Goal: Find specific page/section: Find specific page/section

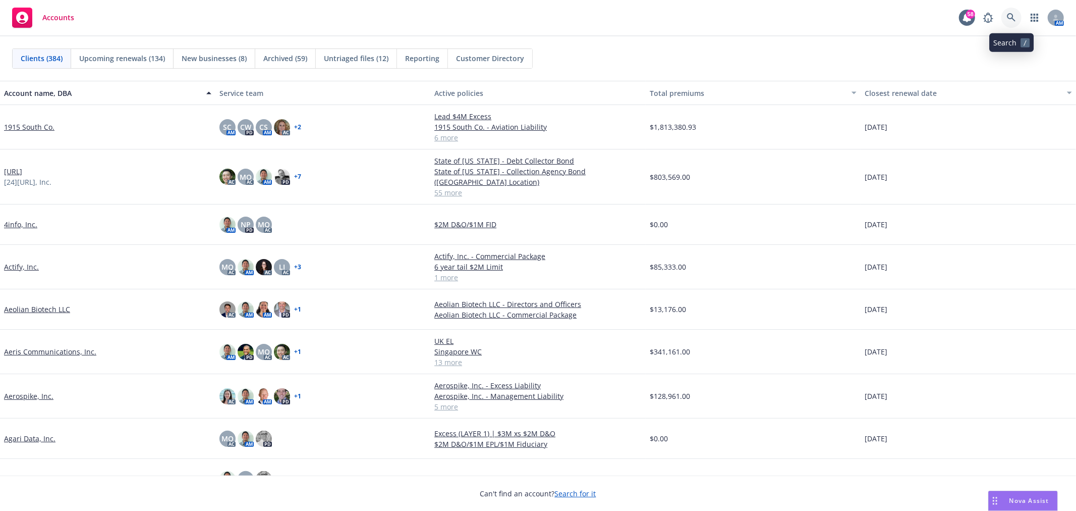
click at [1015, 21] on link at bounding box center [1011, 18] width 20 height 20
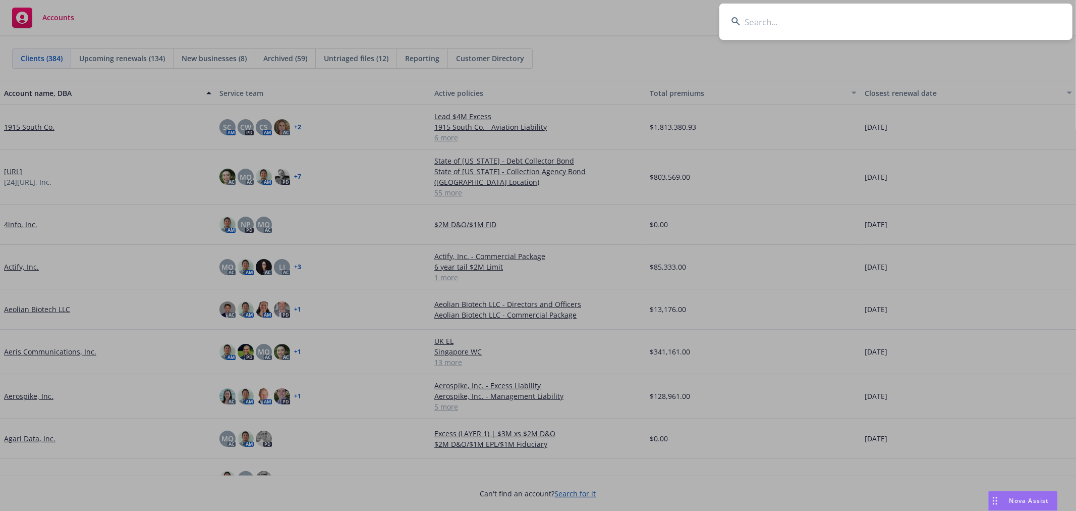
click at [917, 22] on input at bounding box center [895, 22] width 353 height 36
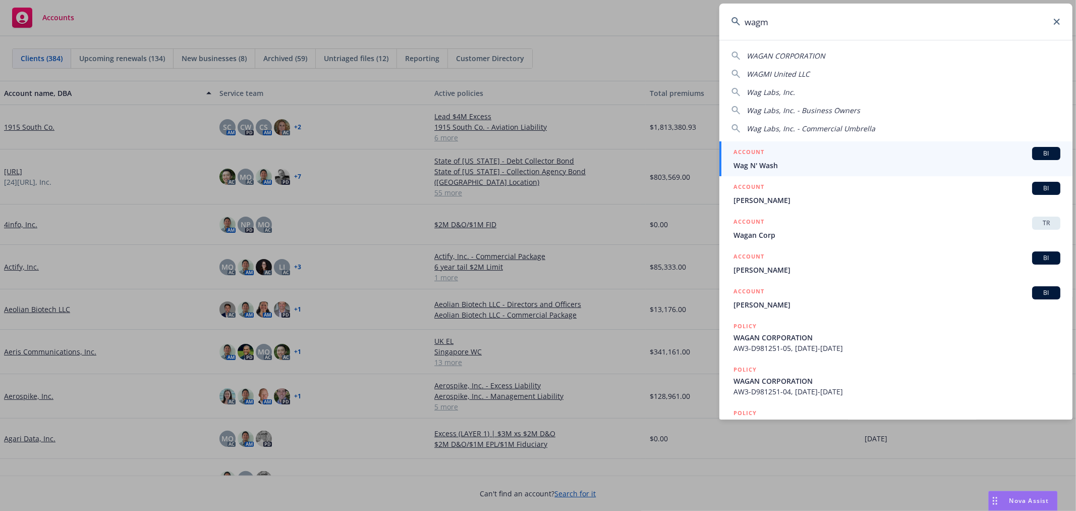
type input "wagmi"
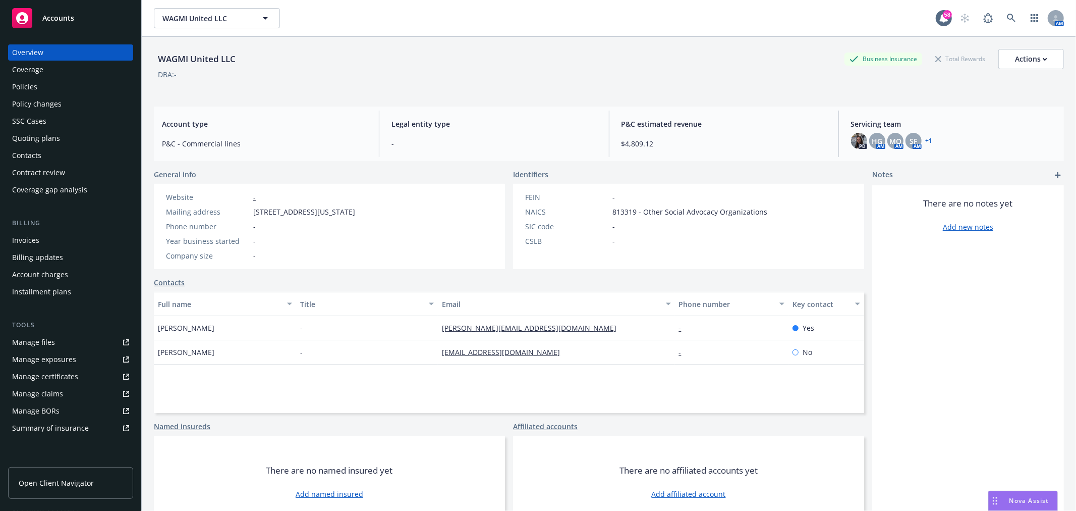
click at [926, 140] on link "+ 1" at bounding box center [929, 141] width 7 height 6
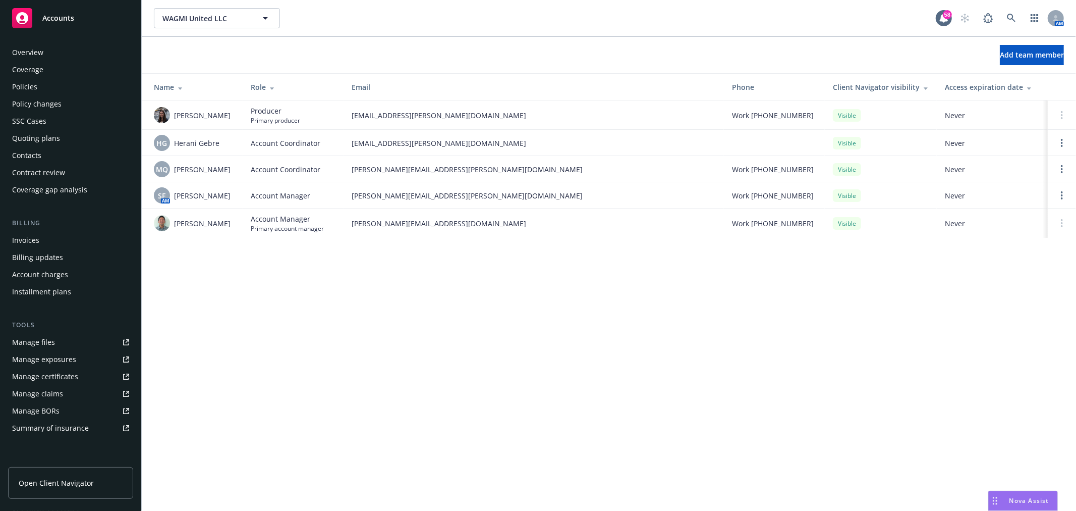
click at [48, 344] on div "Manage files" at bounding box center [33, 342] width 43 height 16
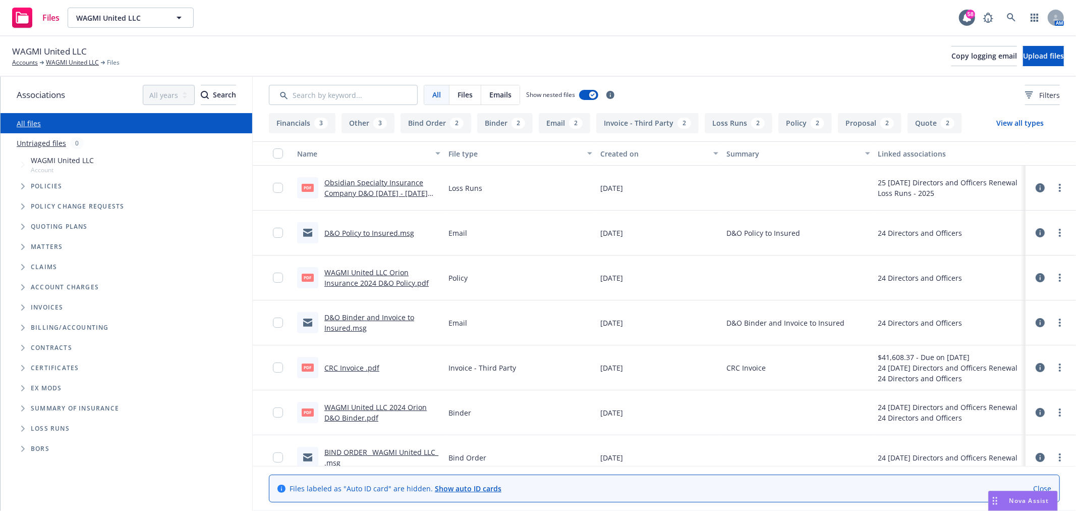
click at [19, 426] on span "Folder Tree Example" at bounding box center [23, 428] width 16 height 16
click at [43, 465] on link "2025" at bounding box center [39, 466] width 16 height 11
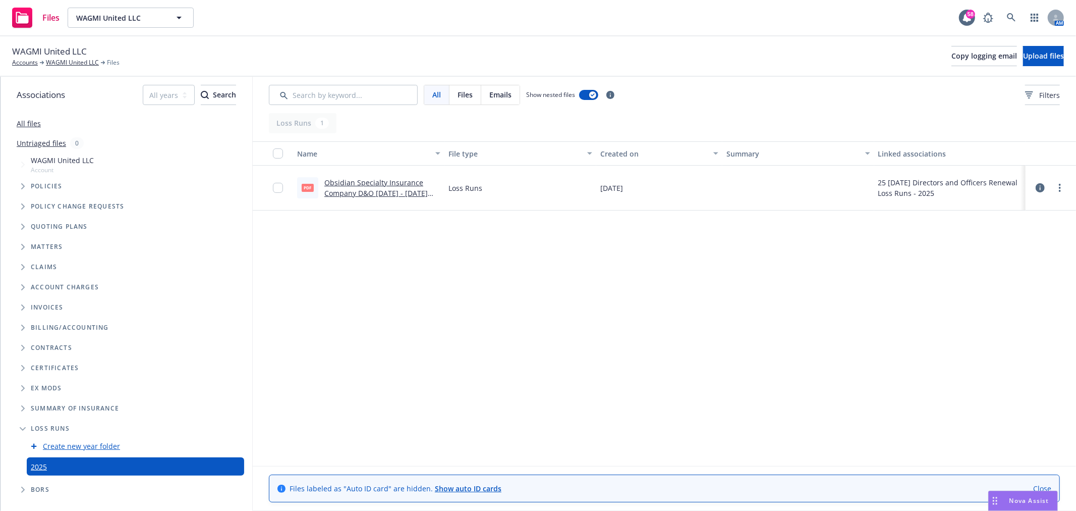
click at [381, 180] on link "Obsidian Specialty Insurance Company D&O 2022 - 2025 Loss Runs - Valued 2025-08…" at bounding box center [375, 193] width 103 height 31
click at [1014, 24] on link at bounding box center [1011, 18] width 20 height 20
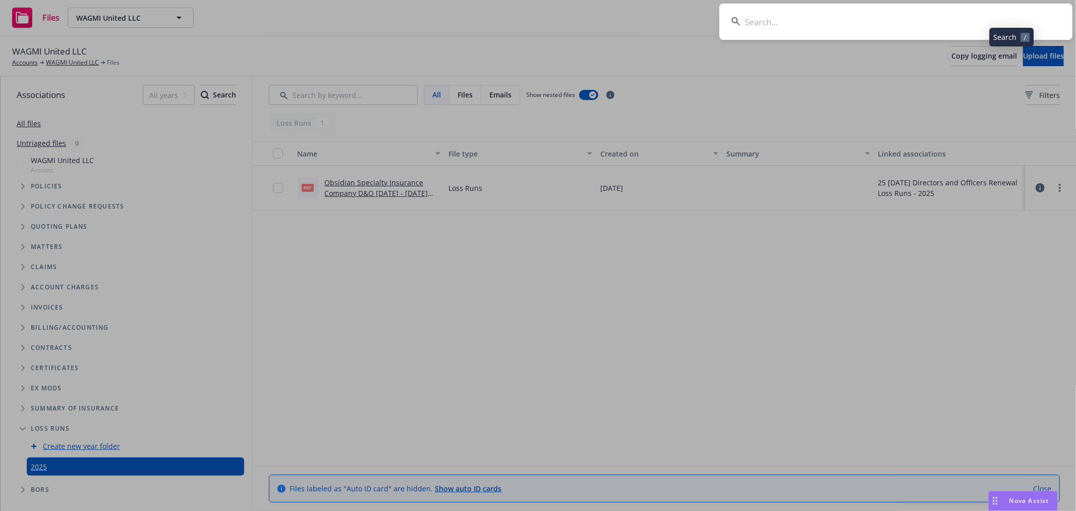
click at [943, 18] on input at bounding box center [895, 22] width 353 height 36
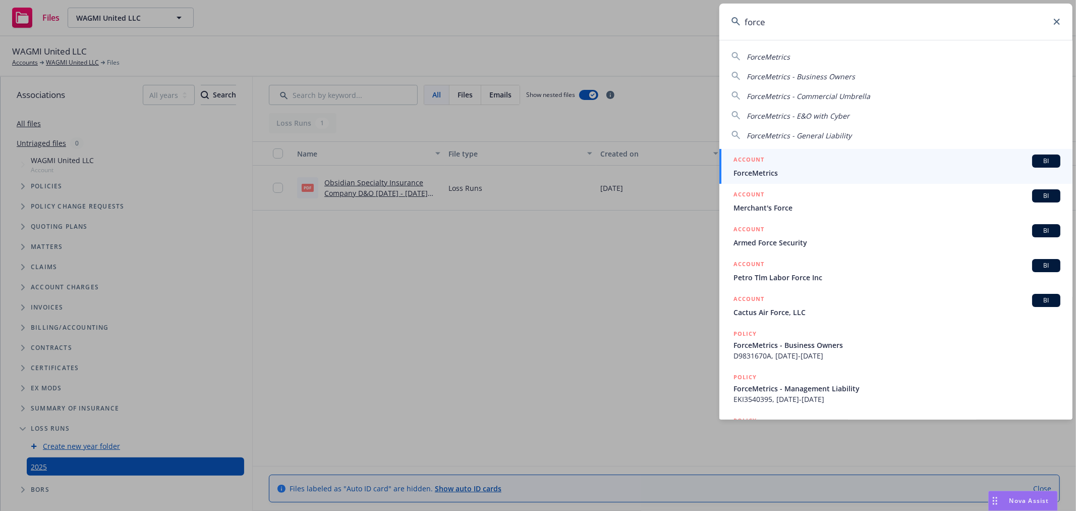
type input "force"
click at [866, 165] on div "ACCOUNT BI" at bounding box center [896, 160] width 327 height 13
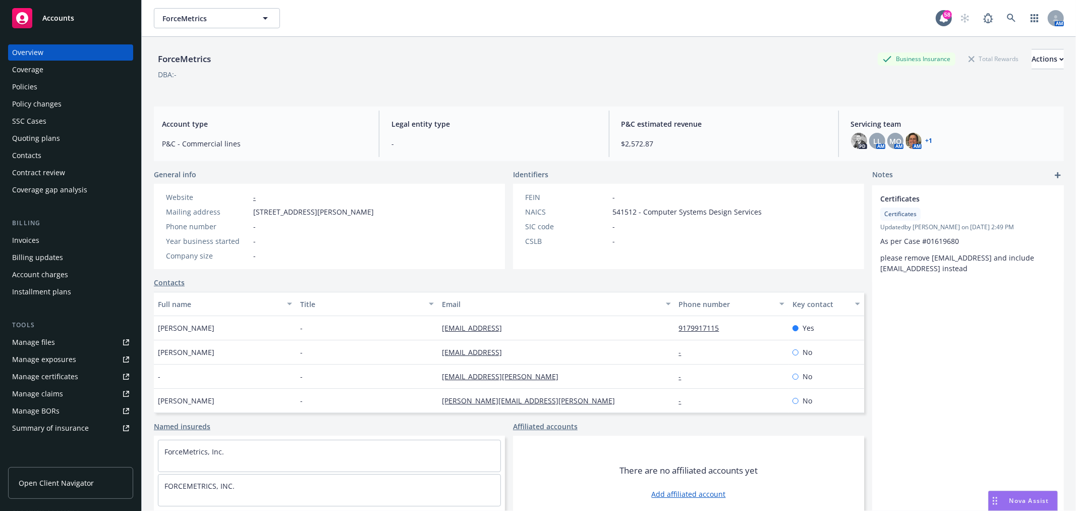
click at [926, 139] on link "+ 1" at bounding box center [929, 141] width 7 height 6
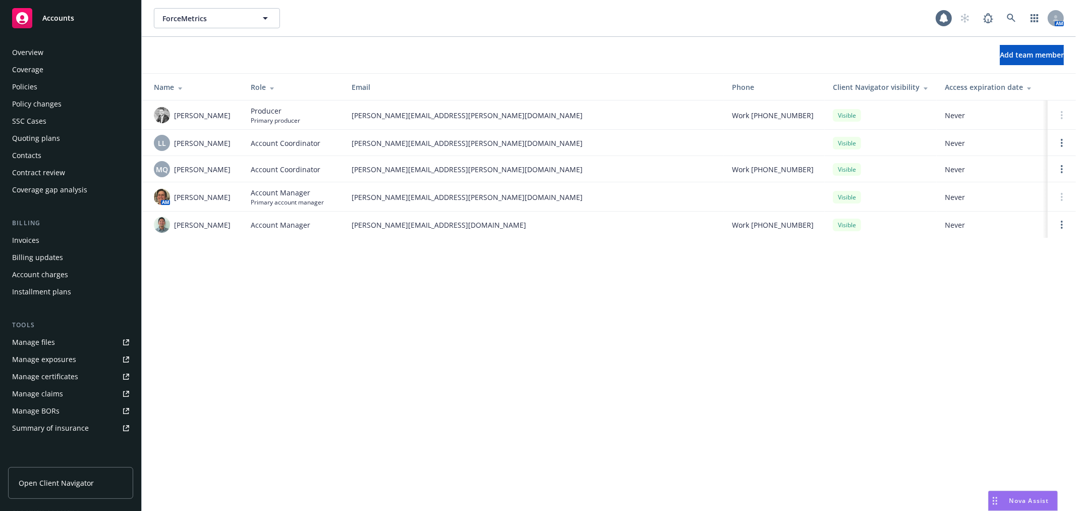
scroll to position [147, 0]
